Goal: Transaction & Acquisition: Purchase product/service

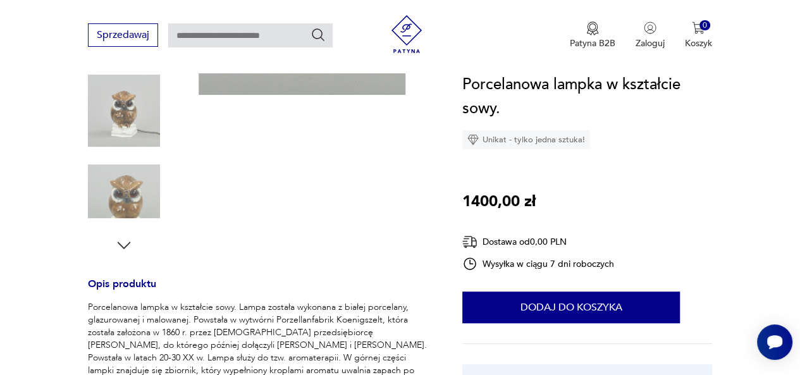
click at [124, 245] on icon "button" at bounding box center [123, 245] width 19 height 19
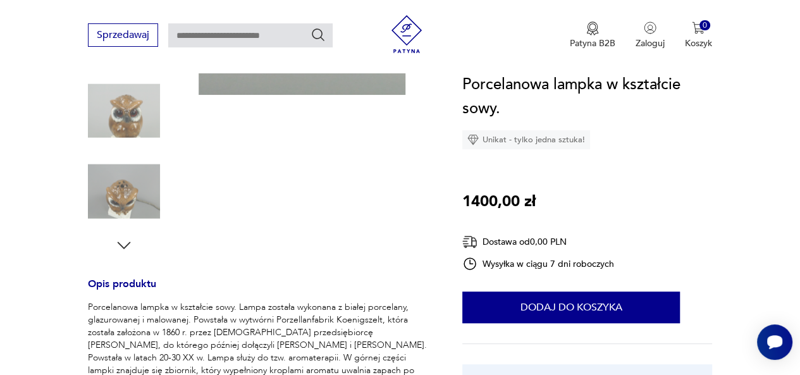
click at [124, 245] on icon "button" at bounding box center [123, 245] width 19 height 19
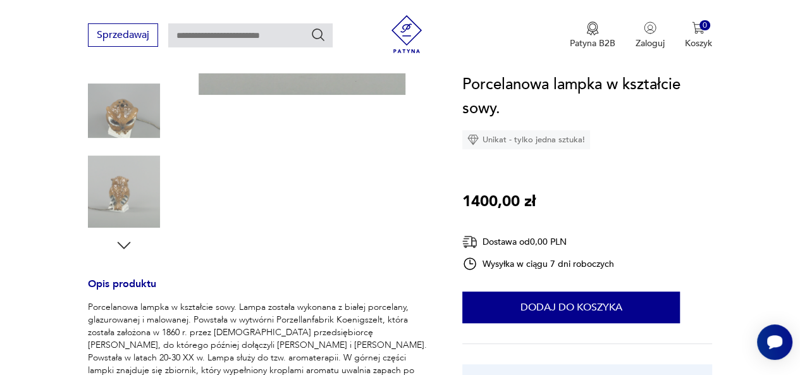
click at [124, 245] on icon "button" at bounding box center [123, 245] width 19 height 19
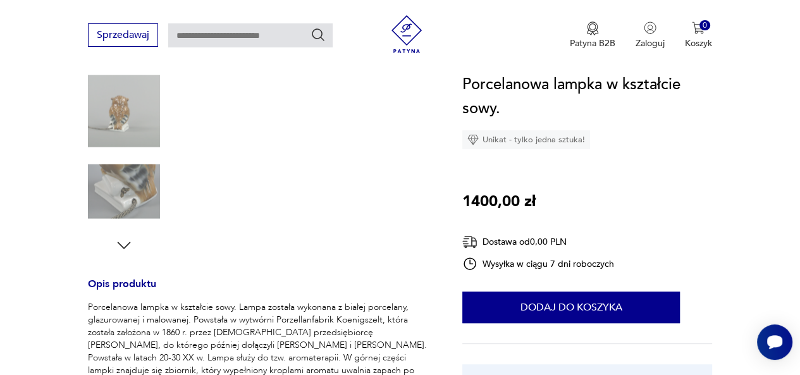
click at [124, 245] on icon "button" at bounding box center [123, 245] width 19 height 19
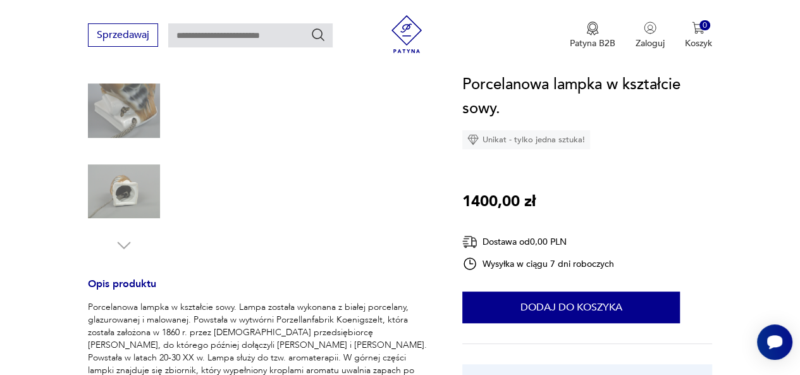
click at [130, 192] on img at bounding box center [124, 191] width 72 height 72
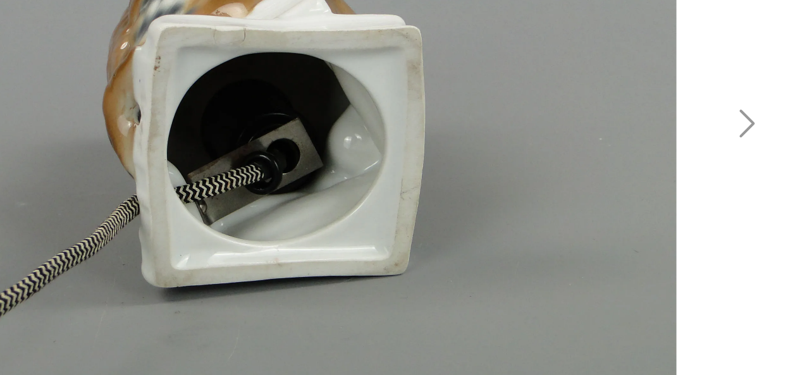
scroll to position [101, 0]
